Goal: Information Seeking & Learning: Learn about a topic

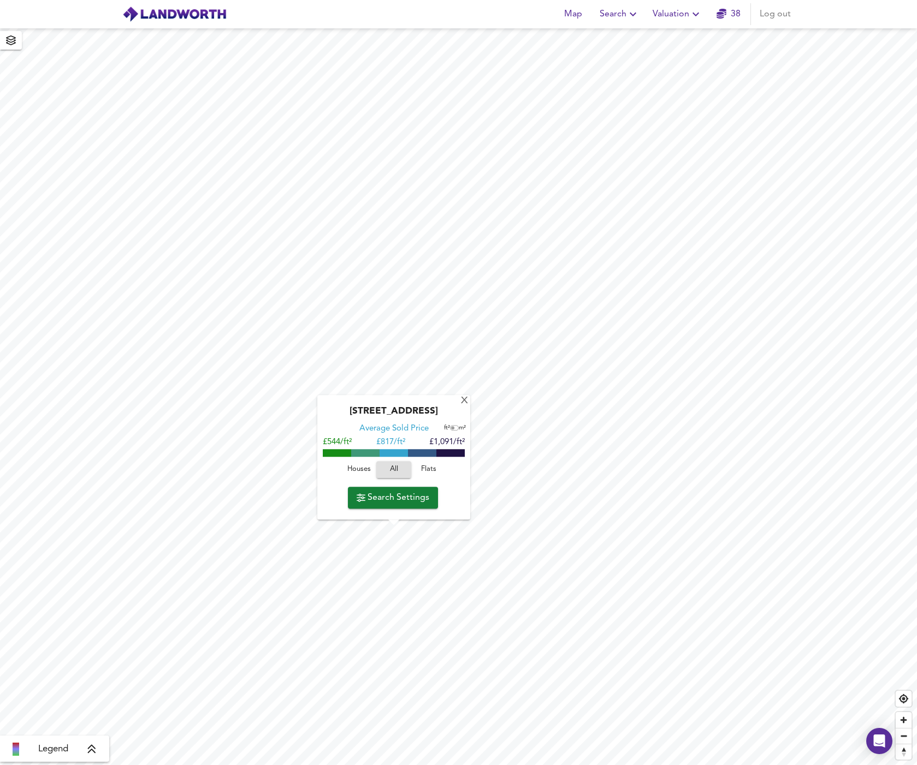
click at [360, 468] on span "Houses" at bounding box center [358, 470] width 29 height 13
click at [466, 403] on div "X" at bounding box center [464, 401] width 9 height 10
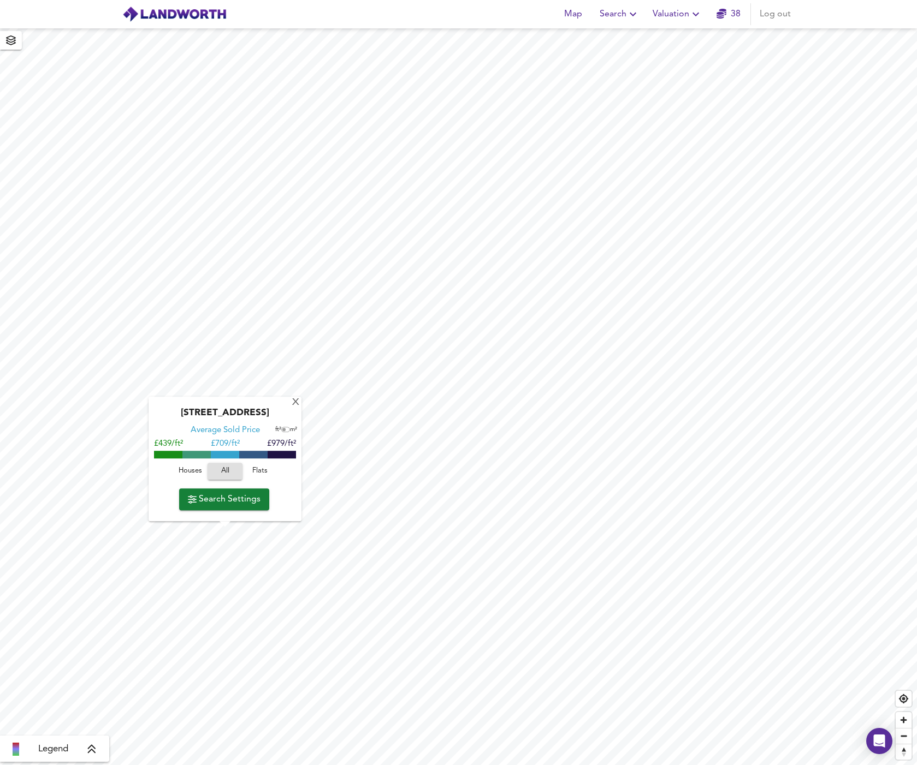
click at [198, 471] on span "Houses" at bounding box center [189, 471] width 29 height 13
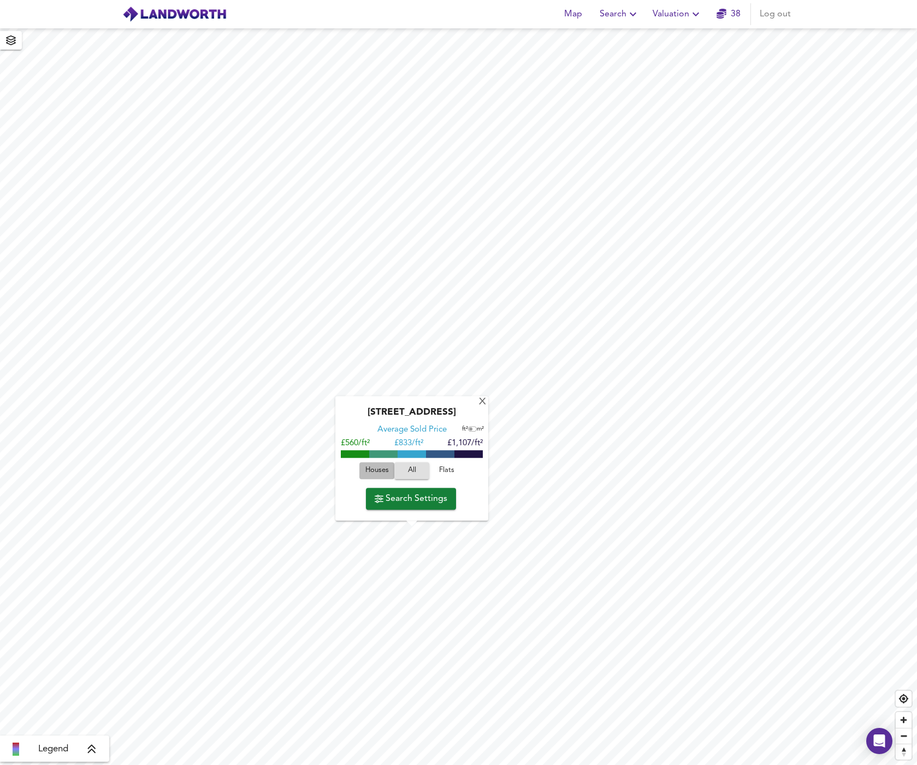
click at [379, 465] on span "Houses" at bounding box center [376, 471] width 29 height 13
click at [489, 409] on div "[GEOGRAPHIC_DATA] 6NU Average Sold Price ft² m² £762/ft² £ 1,024/ft² £1,285/ft²…" at bounding box center [458, 396] width 917 height 737
click at [473, 419] on div "[STREET_ADDRESS]" at bounding box center [412, 415] width 142 height 17
drag, startPoint x: 435, startPoint y: 413, endPoint x: 483, endPoint y: 413, distance: 48.0
click at [483, 413] on div "[GEOGRAPHIC_DATA] 6NU Average Sold Price ft² m² £762/ft² £ 1,024/ft² £1,285/ft²…" at bounding box center [411, 458] width 153 height 124
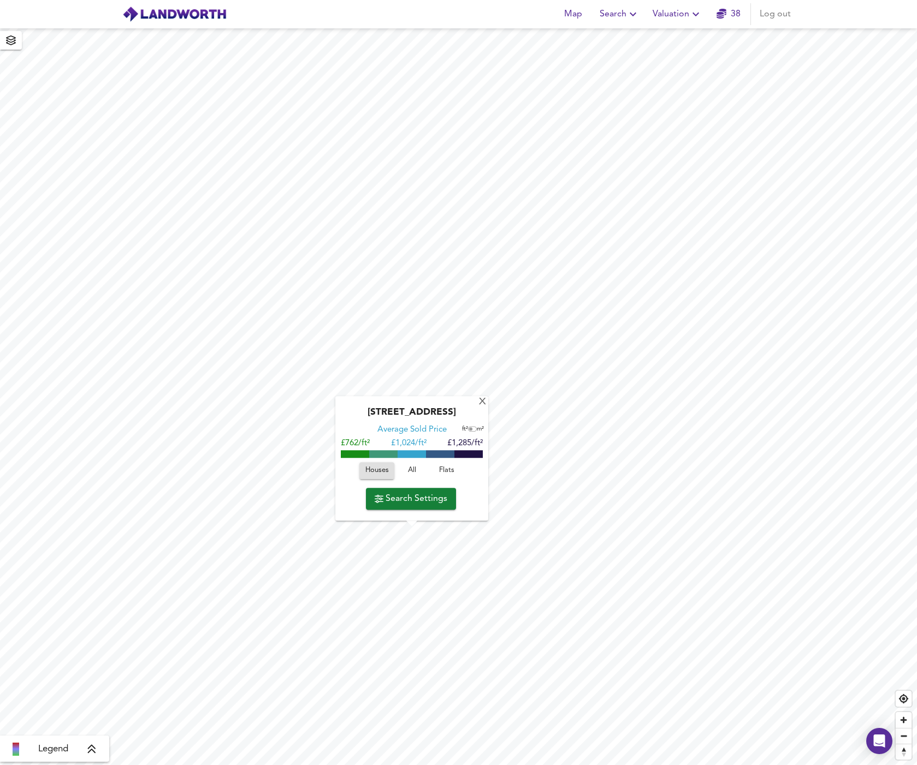
copy div "SW19 6NU"
click at [482, 403] on div "X" at bounding box center [482, 402] width 9 height 10
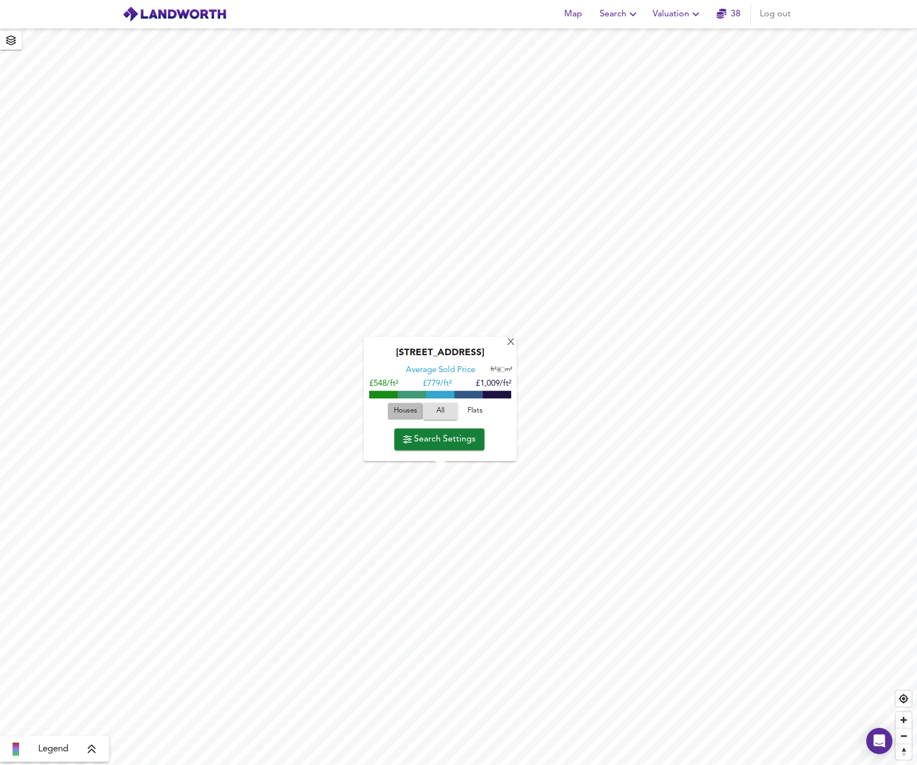
click at [406, 404] on button "Houses" at bounding box center [405, 411] width 35 height 17
click at [509, 344] on div "X" at bounding box center [510, 343] width 9 height 10
